Goal: Task Accomplishment & Management: Use online tool/utility

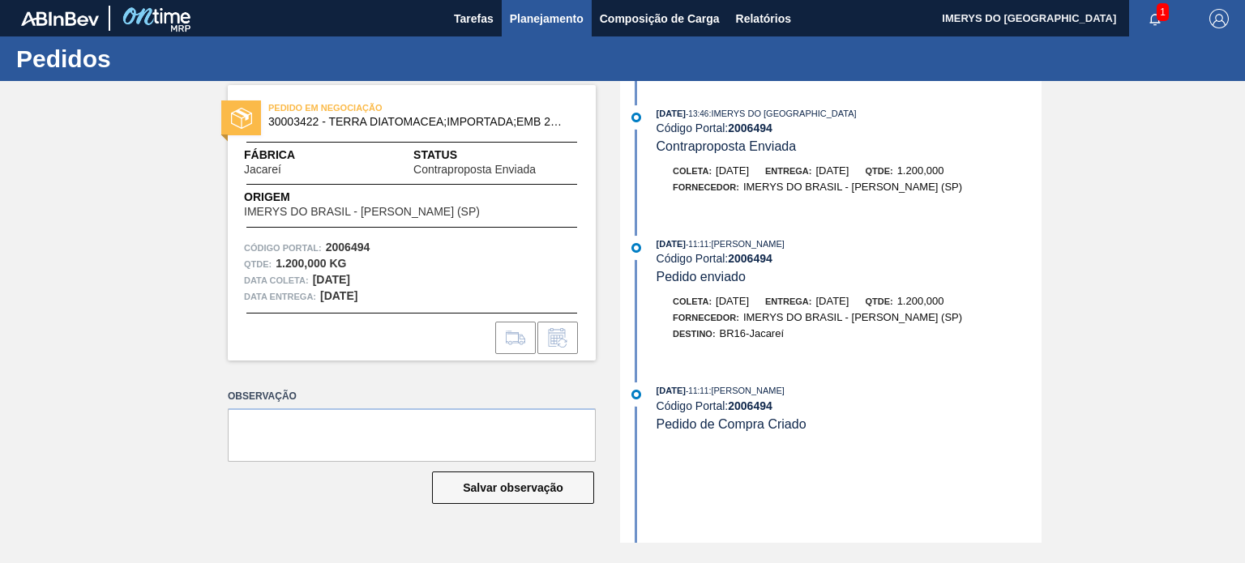
click at [574, 15] on span "Planejamento" at bounding box center [547, 18] width 74 height 19
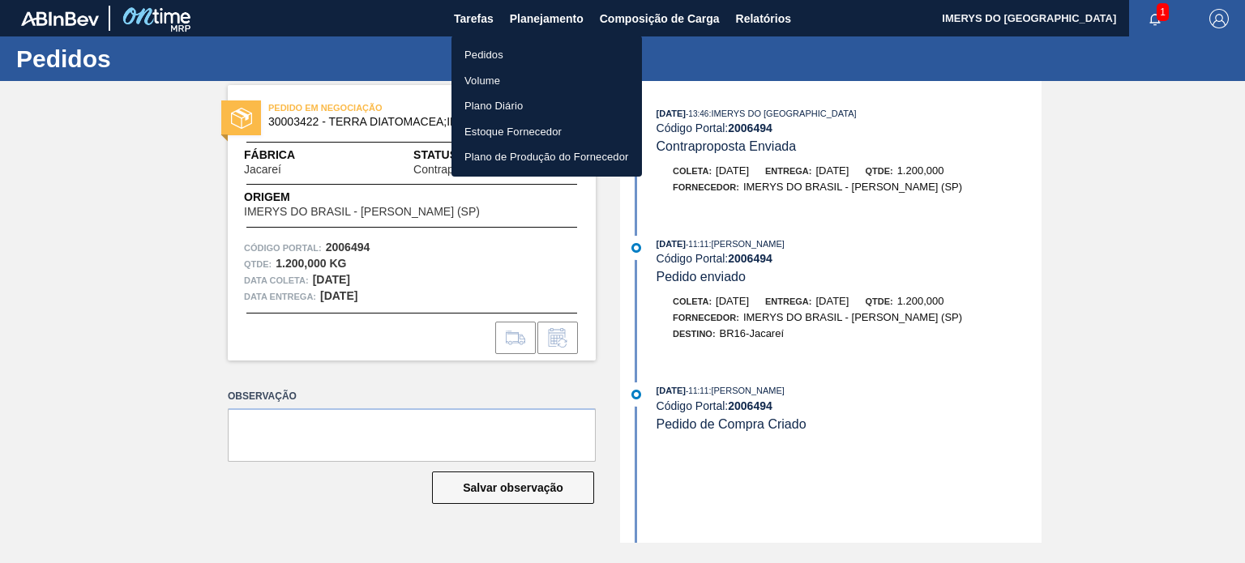
click at [640, 16] on div at bounding box center [622, 281] width 1245 height 563
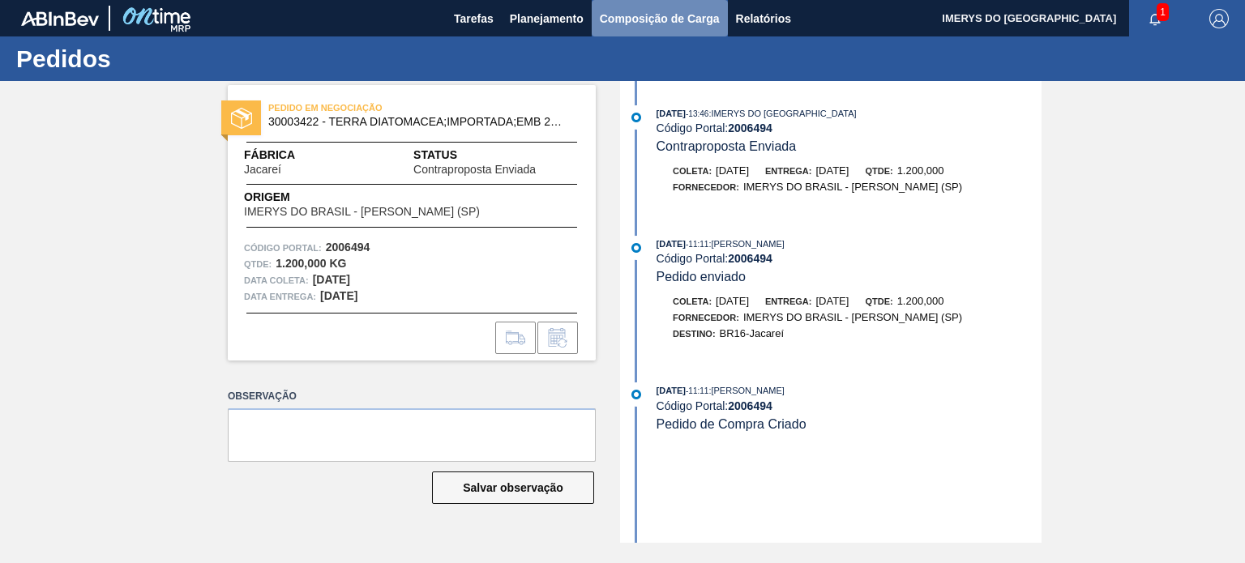
click at [653, 14] on span "Composição de Carga" at bounding box center [660, 18] width 120 height 19
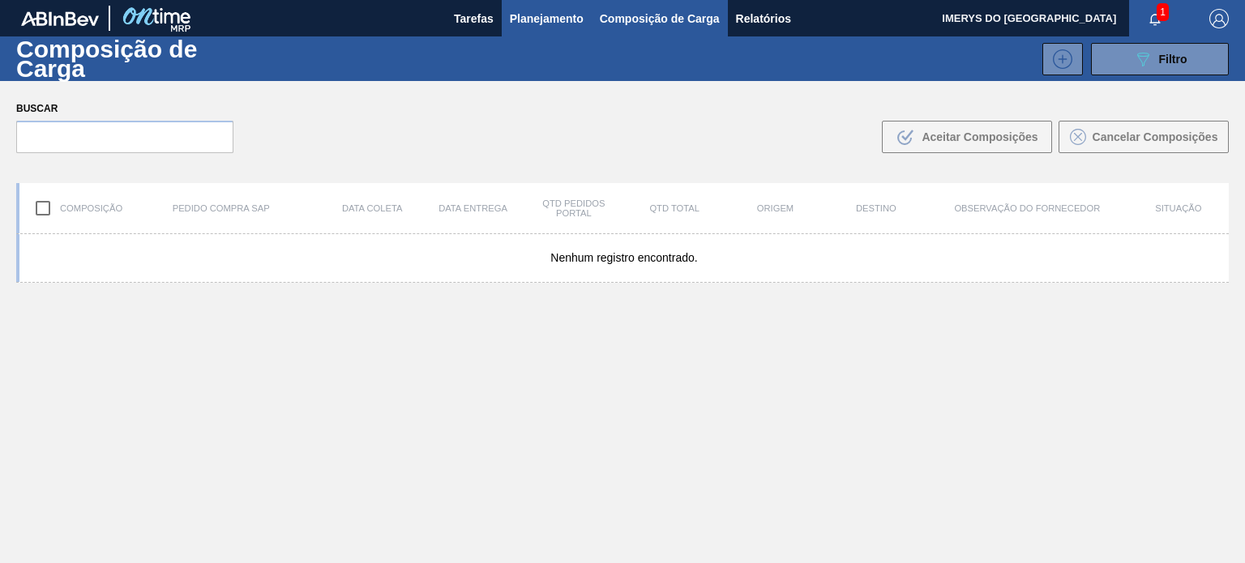
click at [537, 10] on span "Planejamento" at bounding box center [547, 18] width 74 height 19
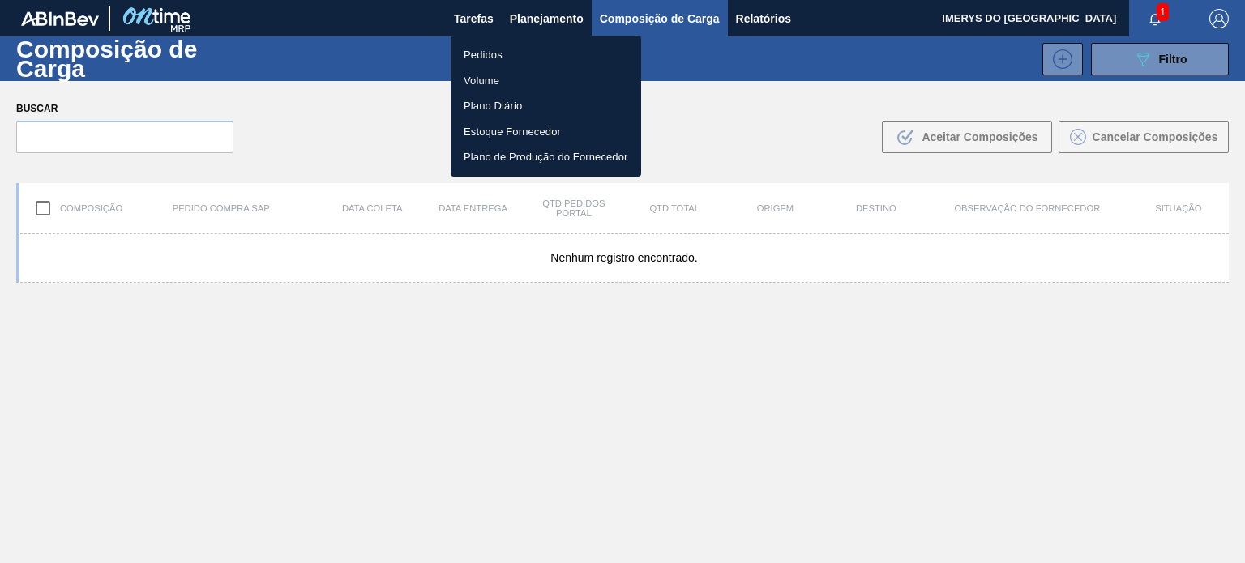
click at [509, 57] on li "Pedidos" at bounding box center [546, 55] width 190 height 26
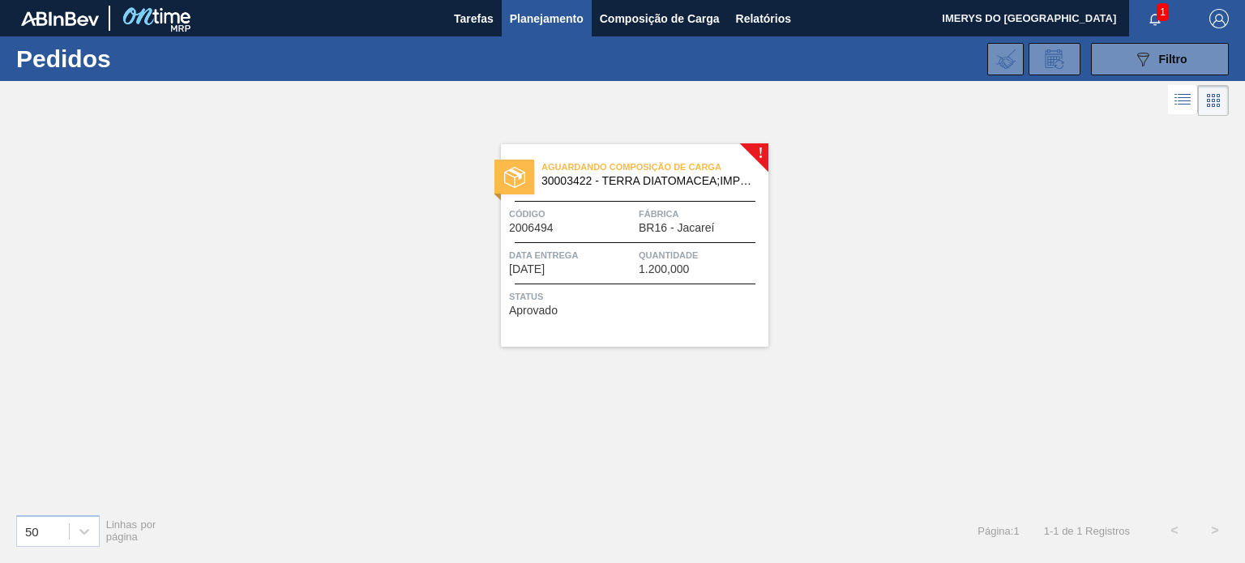
click at [626, 229] on div "Código 2006494" at bounding box center [572, 220] width 126 height 28
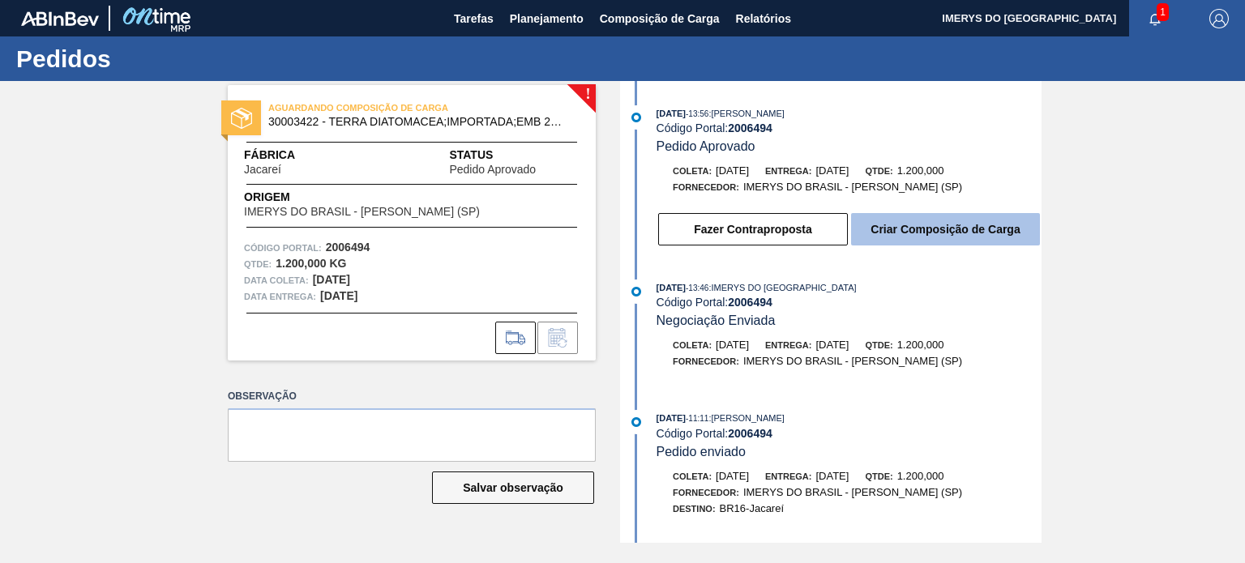
click at [939, 234] on button "Criar Composição de Carga" at bounding box center [945, 229] width 189 height 32
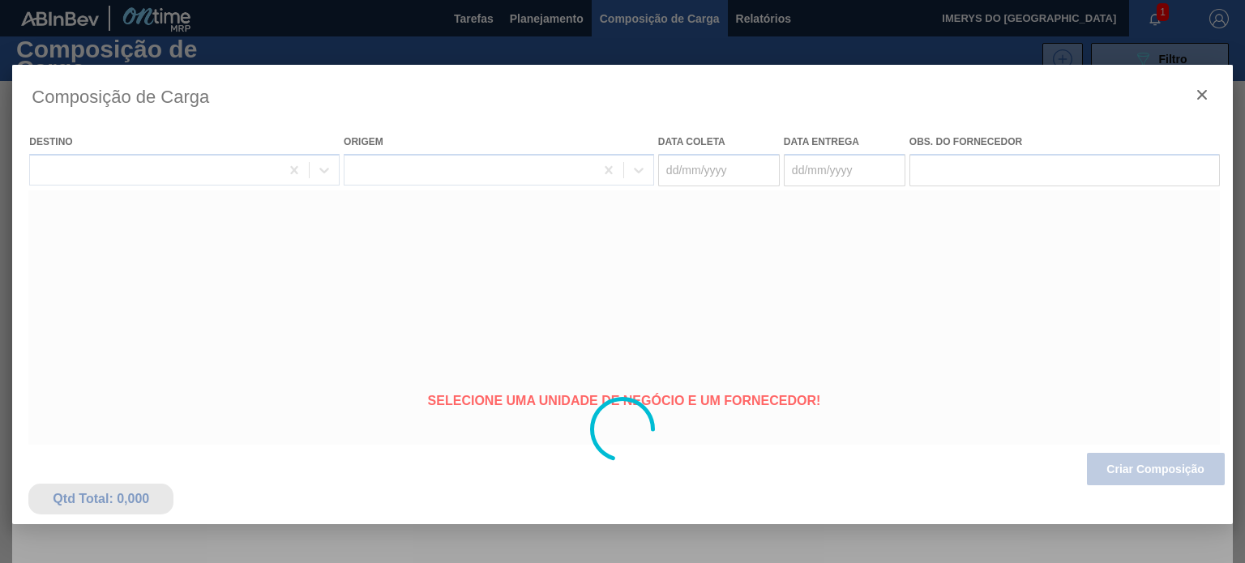
type coleta "[DATE]"
type entrega "[DATE]"
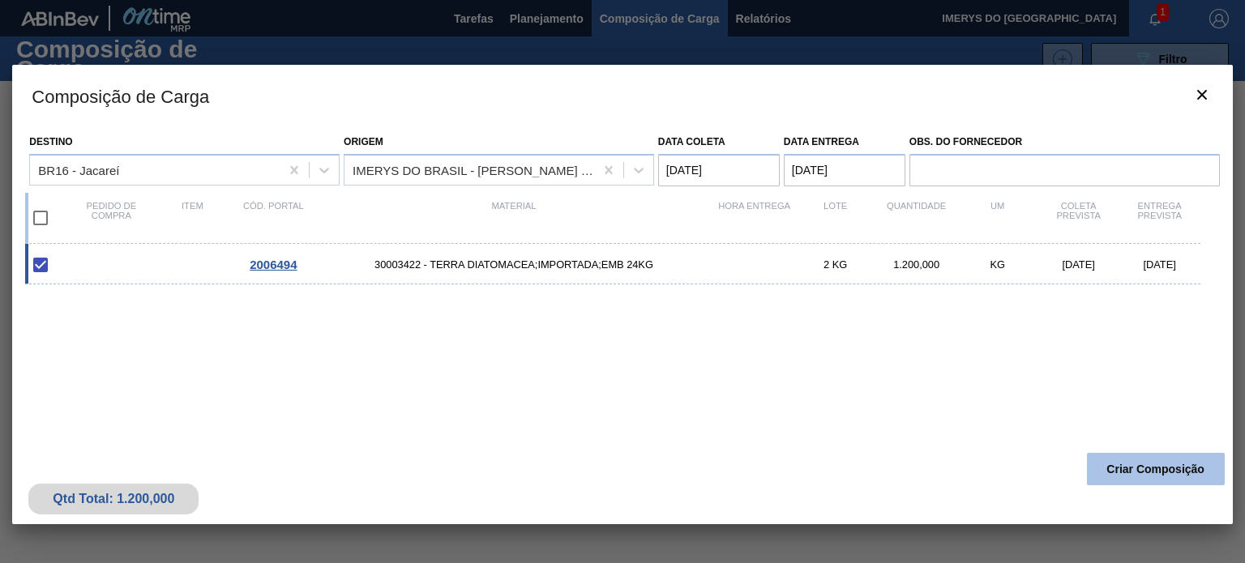
click at [1112, 463] on button "Criar Composição" at bounding box center [1156, 469] width 138 height 32
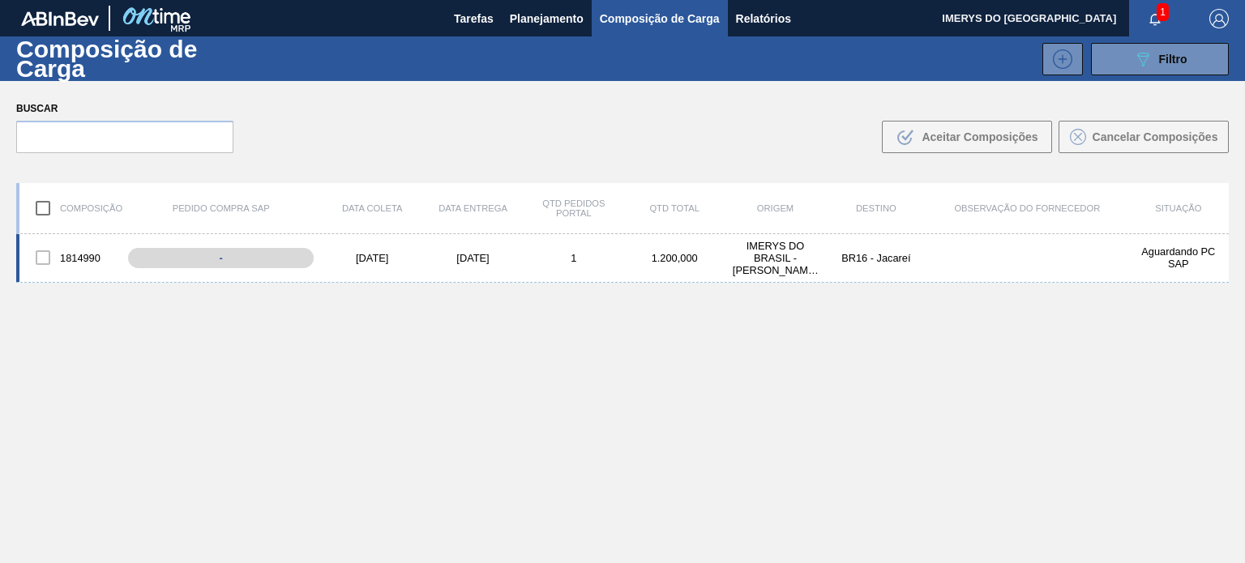
click at [192, 245] on div "1814990 - 18/08/2025 21/08/2025 1 1.200,000 IMERYS DO BRASIL - PAULINA (SP) BR1…" at bounding box center [622, 258] width 1213 height 49
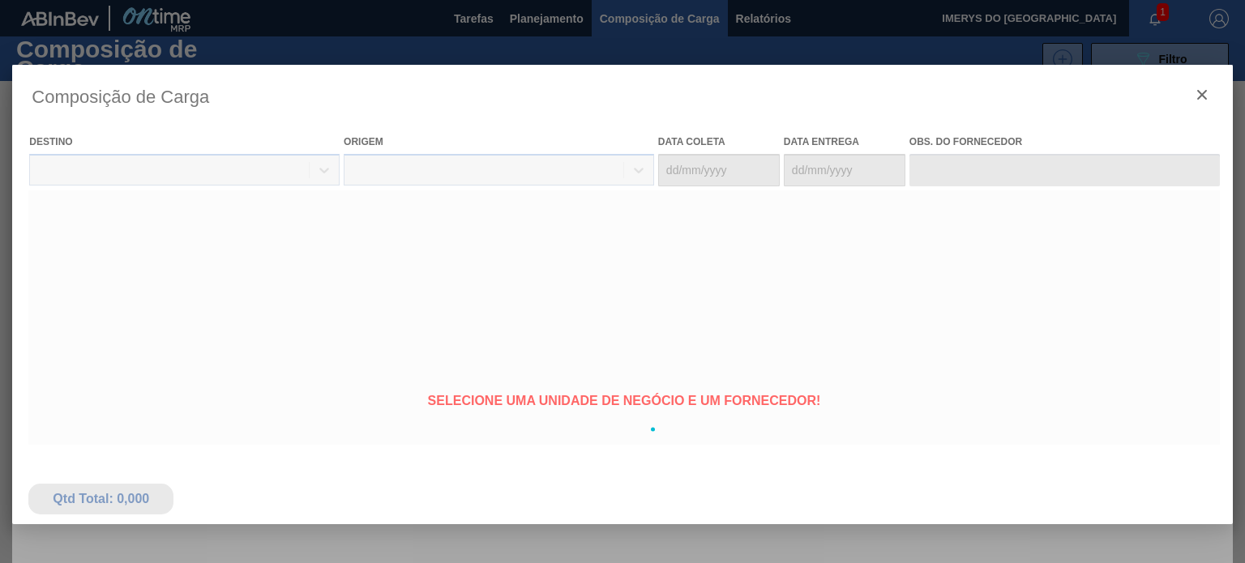
type coleta "[DATE]"
type entrega "[DATE]"
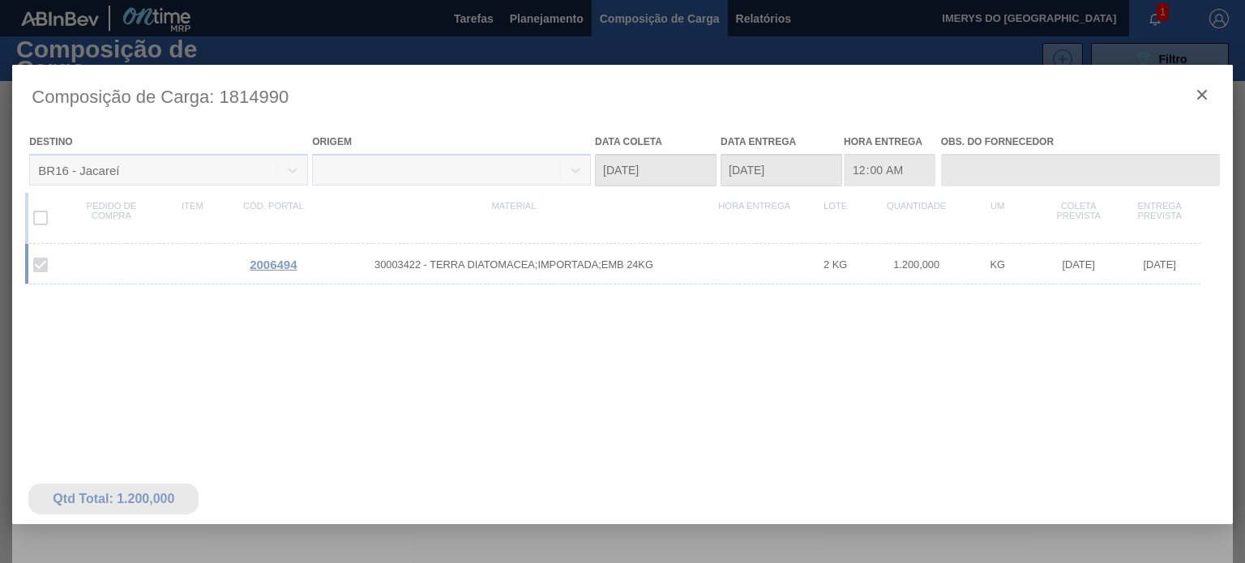
click at [1201, 91] on div at bounding box center [622, 430] width 1220 height 730
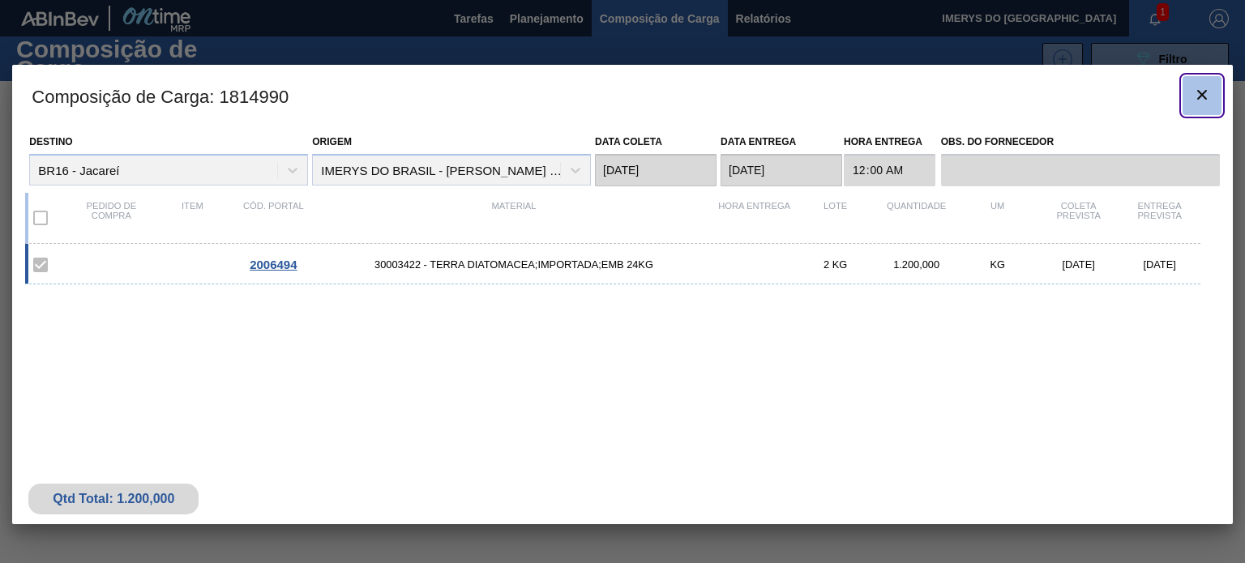
click at [1201, 92] on icon "botão de ícone" at bounding box center [1201, 94] width 19 height 19
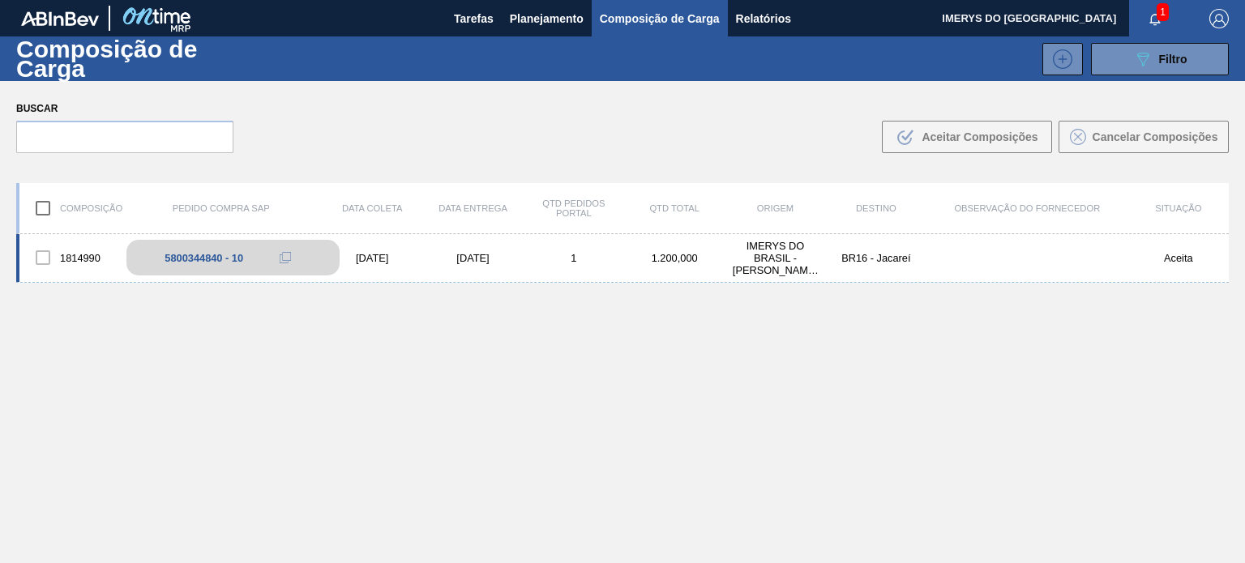
click at [282, 255] on icon at bounding box center [285, 257] width 11 height 11
click at [281, 255] on icon at bounding box center [285, 257] width 11 height 11
